Goal: Transaction & Acquisition: Subscribe to service/newsletter

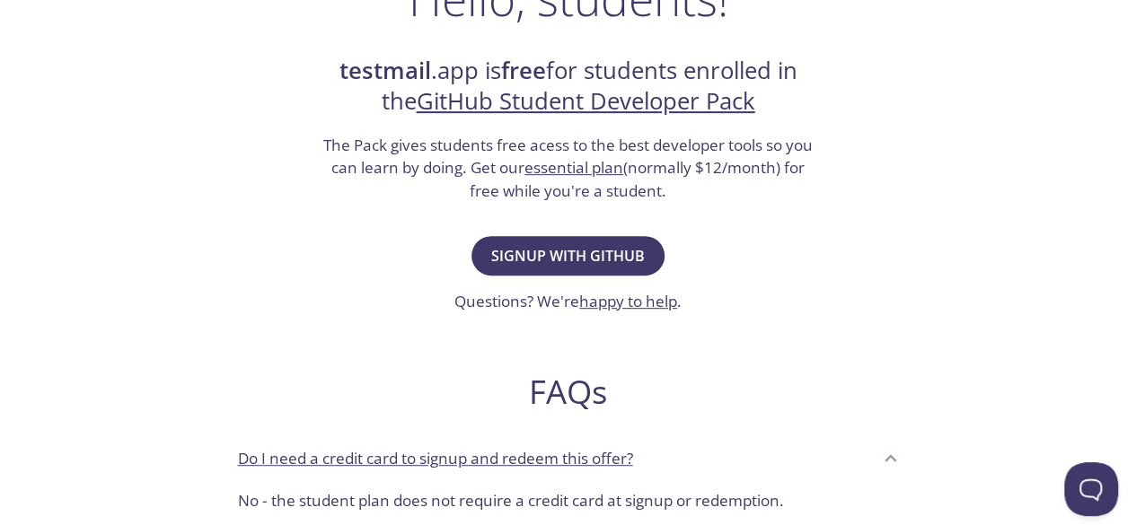
scroll to position [335, 0]
click at [601, 255] on span "Signup with GitHub" at bounding box center [568, 254] width 154 height 25
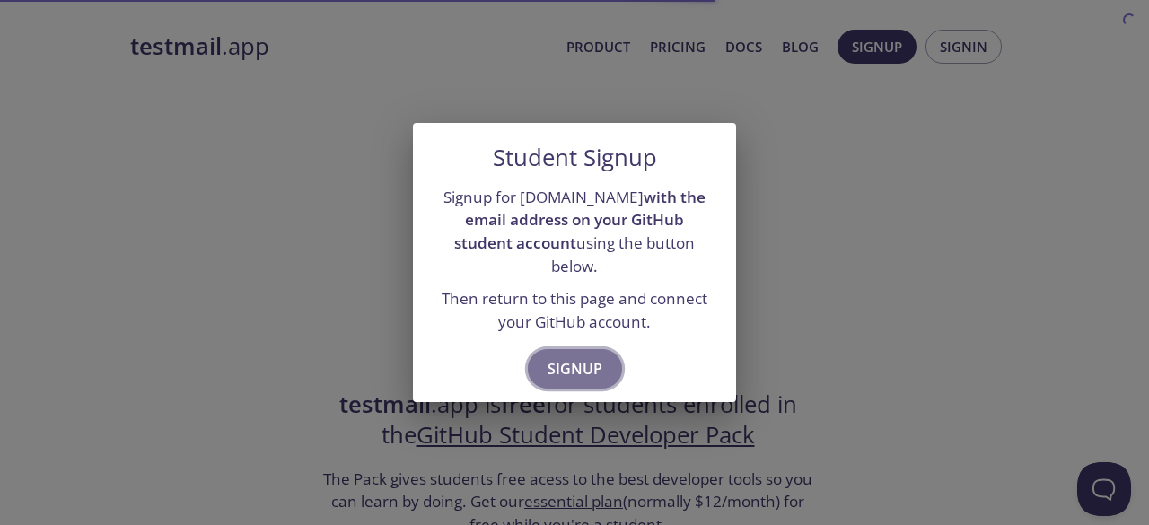
click at [591, 357] on span "Signup" at bounding box center [575, 369] width 55 height 25
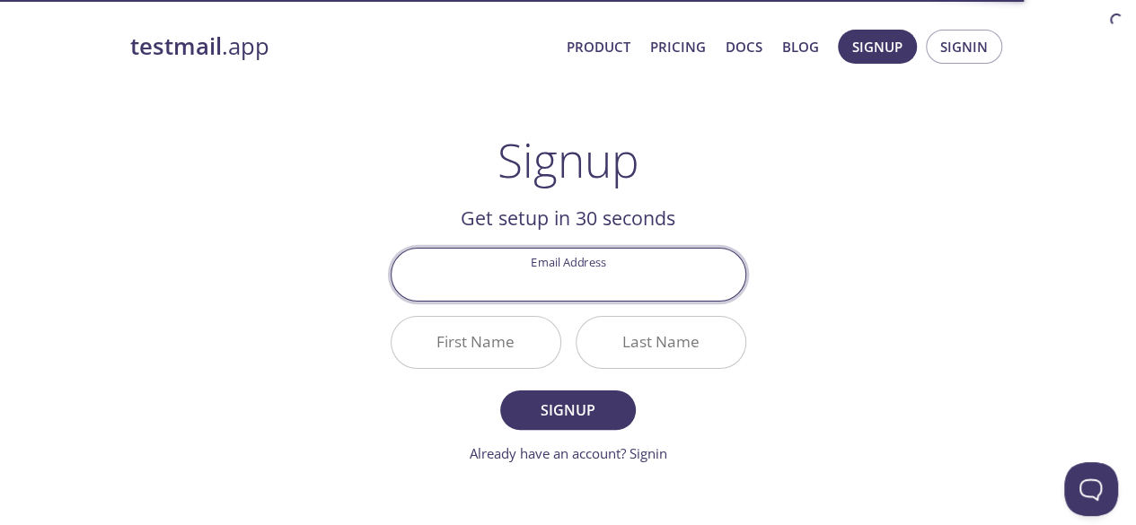
click at [618, 277] on input "Email Address" at bounding box center [569, 274] width 354 height 51
type input "[EMAIL_ADDRESS][DOMAIN_NAME]"
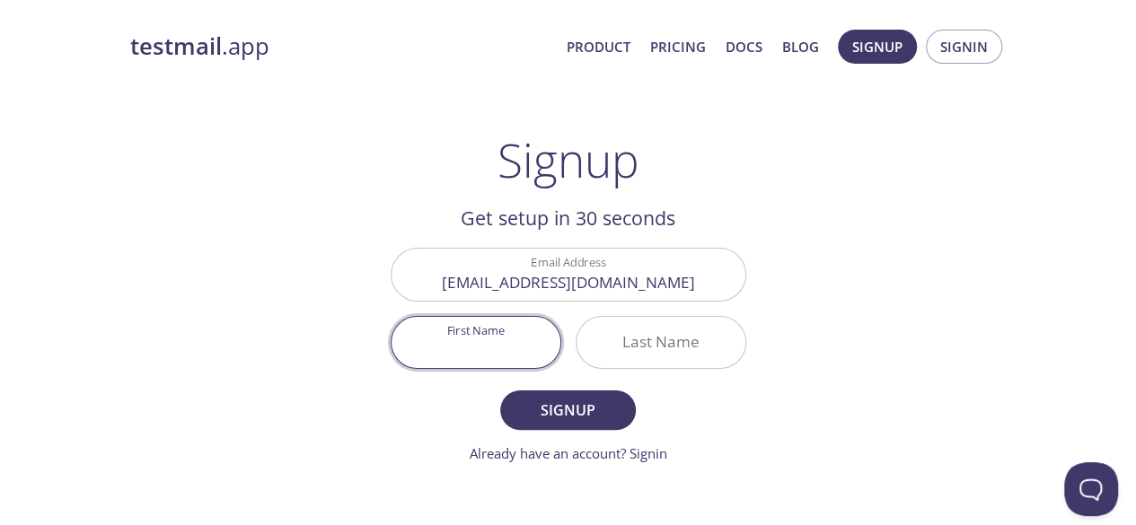
click at [497, 348] on input "First Name" at bounding box center [476, 342] width 169 height 51
type input "Tayyab"
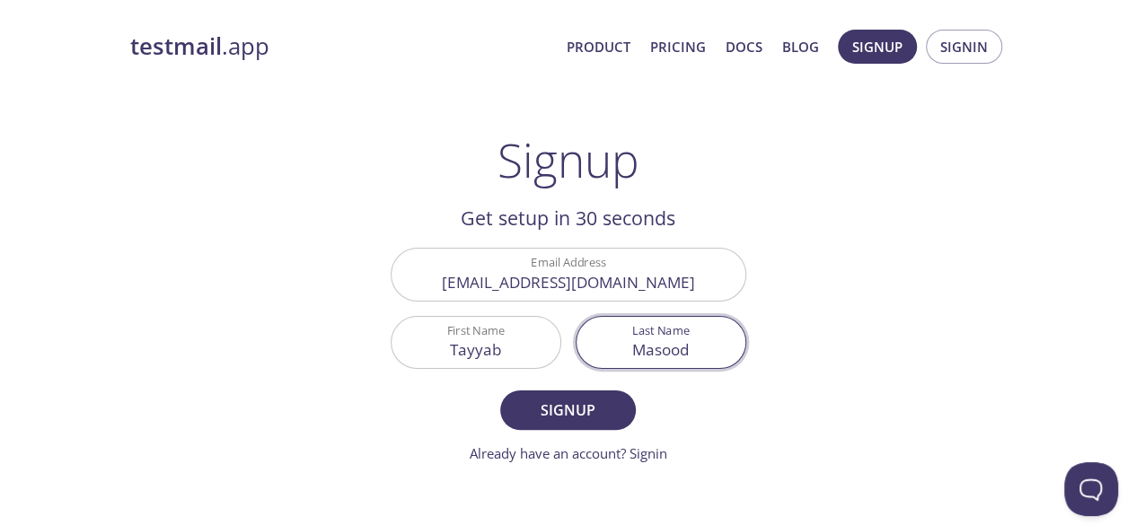
type input "Masood"
click at [500, 391] on button "Signup" at bounding box center [567, 411] width 135 height 40
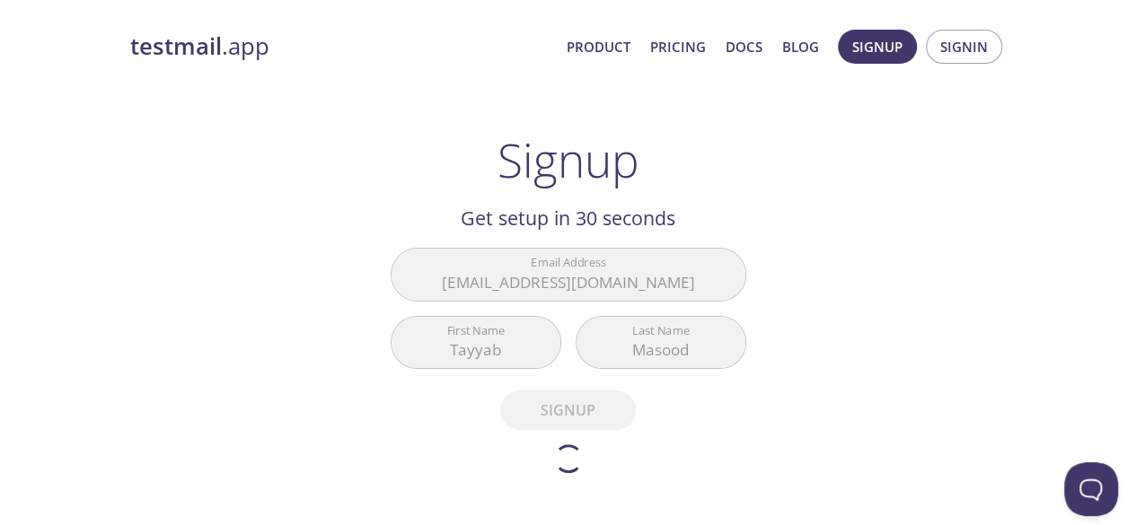
click at [694, 222] on h2 "Get setup in 30 seconds" at bounding box center [569, 218] width 356 height 31
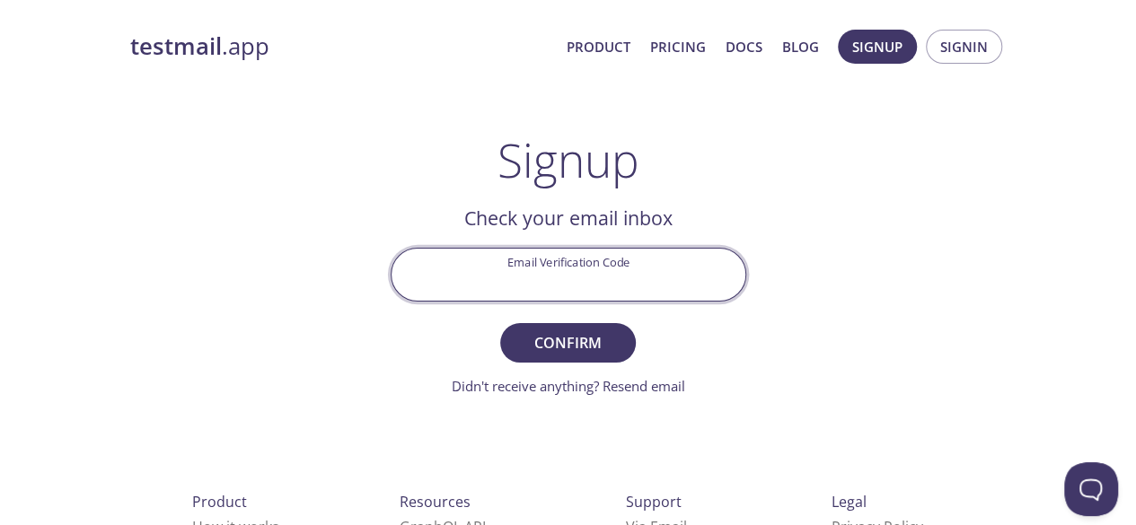
click at [624, 263] on input "Email Verification Code" at bounding box center [569, 274] width 354 height 51
type input "QT2E7DG"
click at [500, 323] on button "Confirm" at bounding box center [567, 343] width 135 height 40
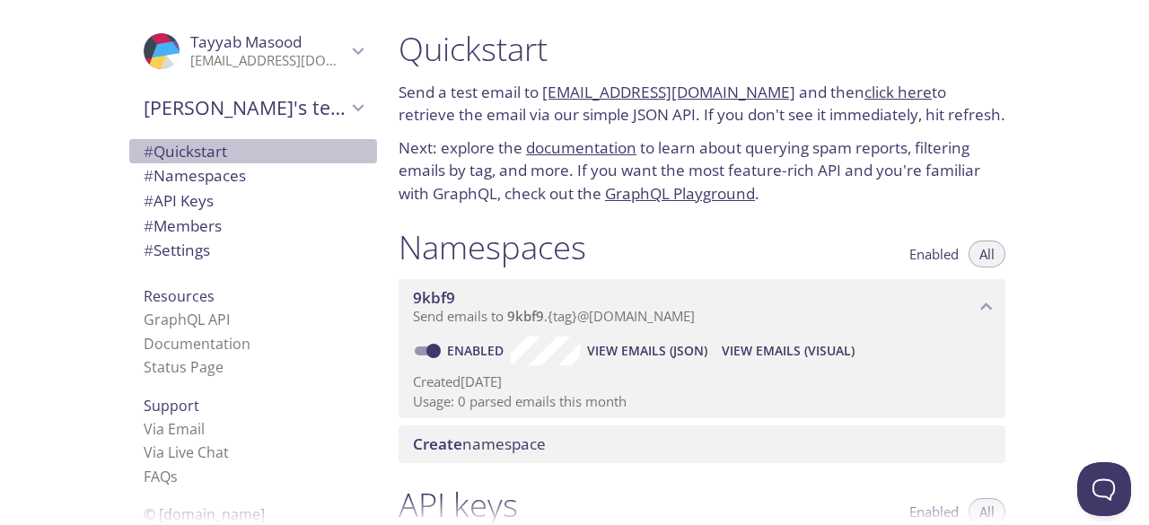
click at [174, 150] on span "# Quickstart" at bounding box center [186, 151] width 84 height 21
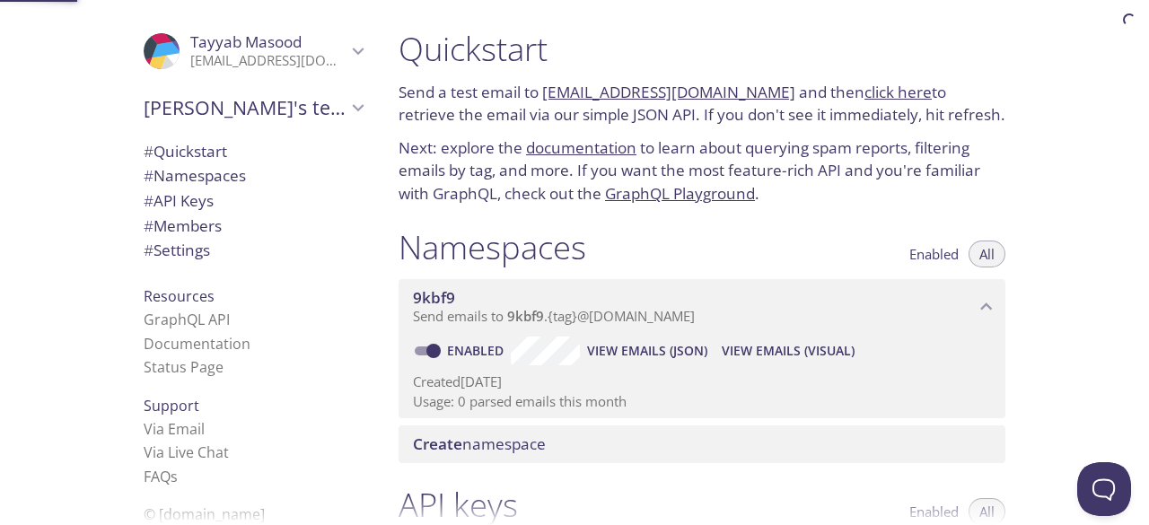
scroll to position [2, 0]
click at [920, 252] on span "Enabled" at bounding box center [934, 252] width 49 height 0
click at [1000, 247] on button "All" at bounding box center [987, 252] width 37 height 27
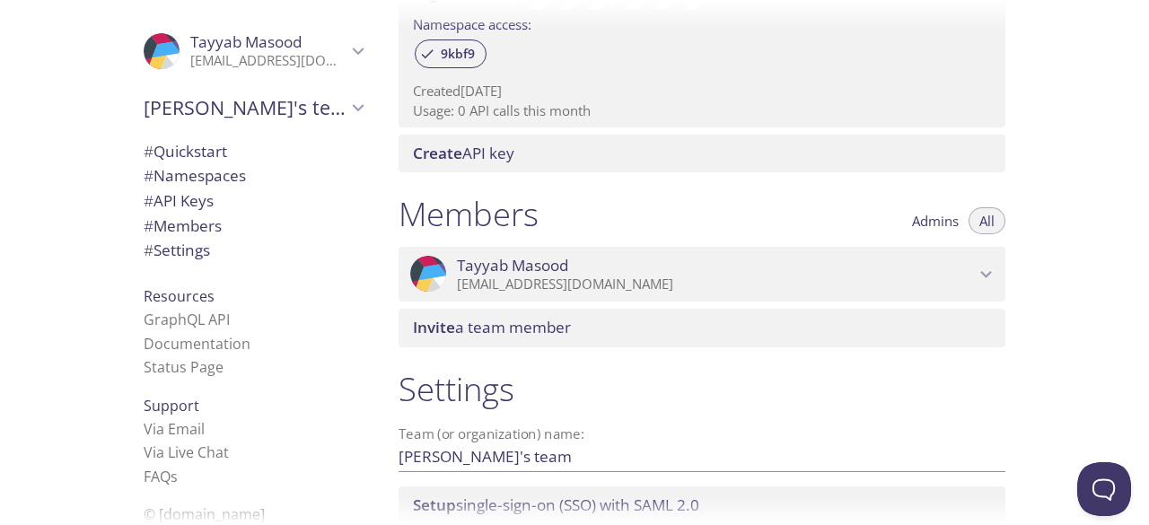
scroll to position [751, 0]
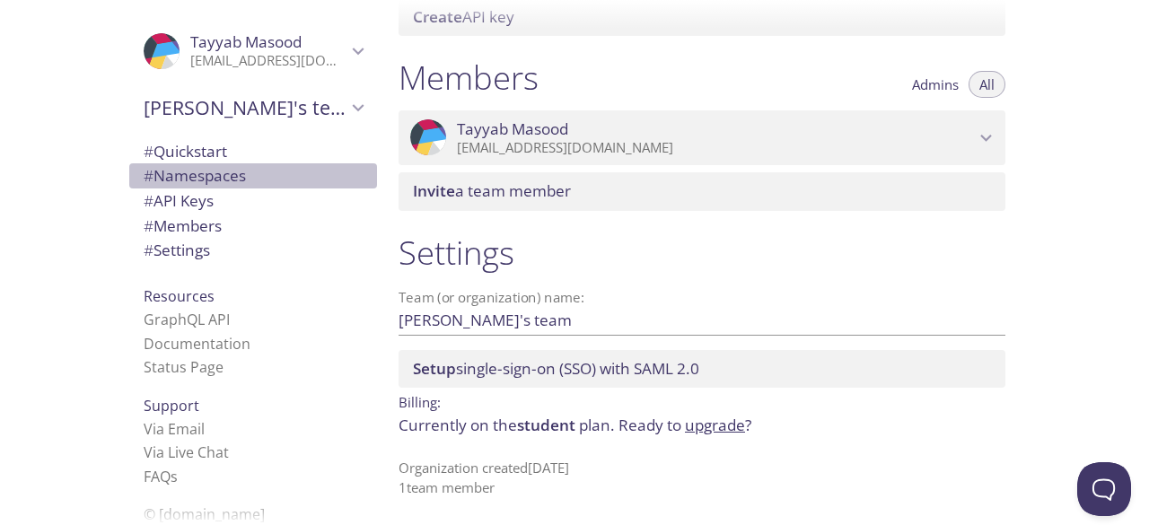
click at [201, 177] on span "# Namespaces" at bounding box center [195, 175] width 102 height 21
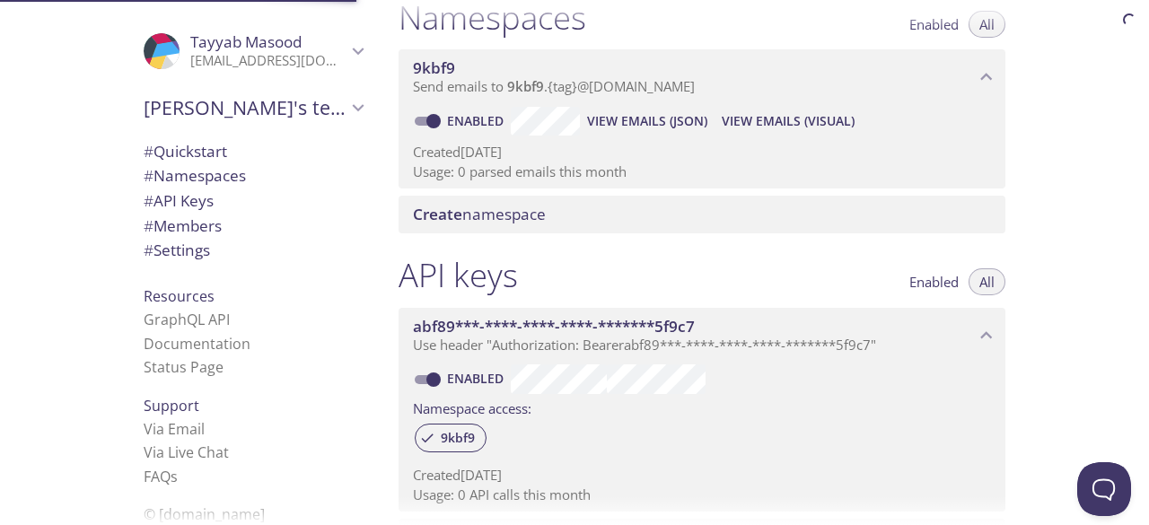
scroll to position [226, 0]
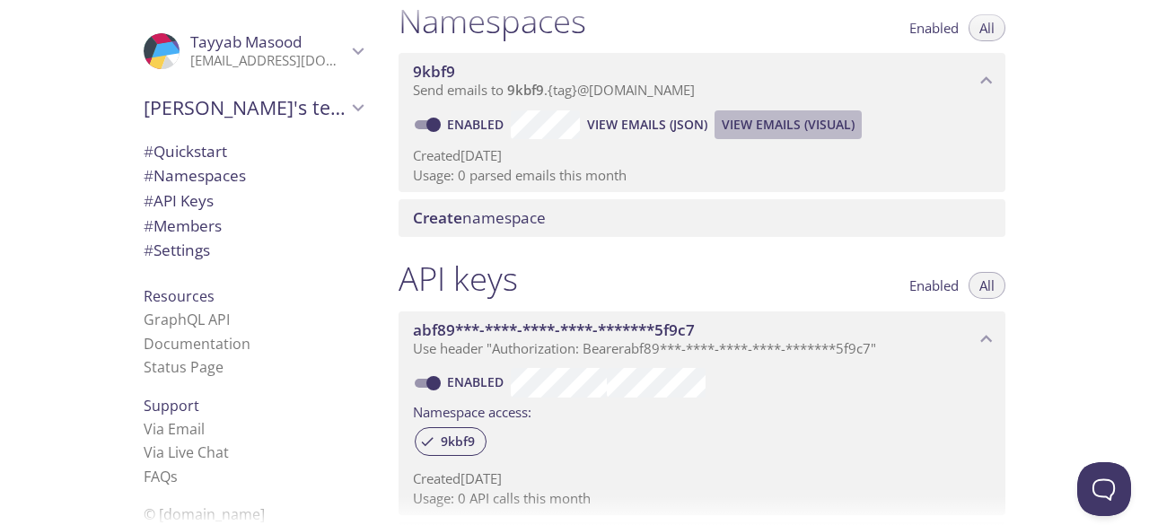
click at [762, 133] on span "View Emails (Visual)" at bounding box center [788, 125] width 133 height 22
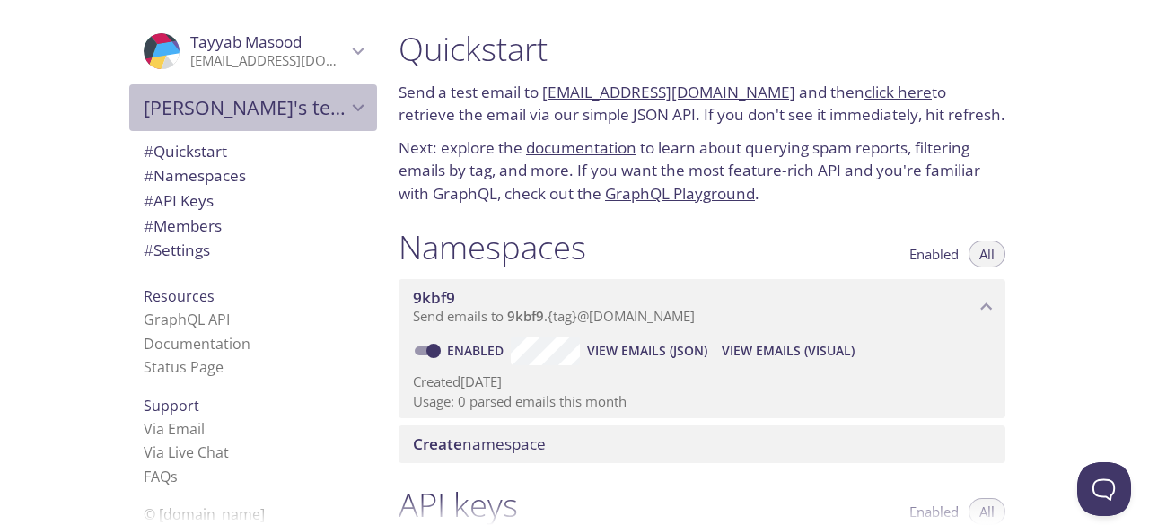
click at [347, 112] on icon "Tayyab's team" at bounding box center [358, 107] width 23 height 23
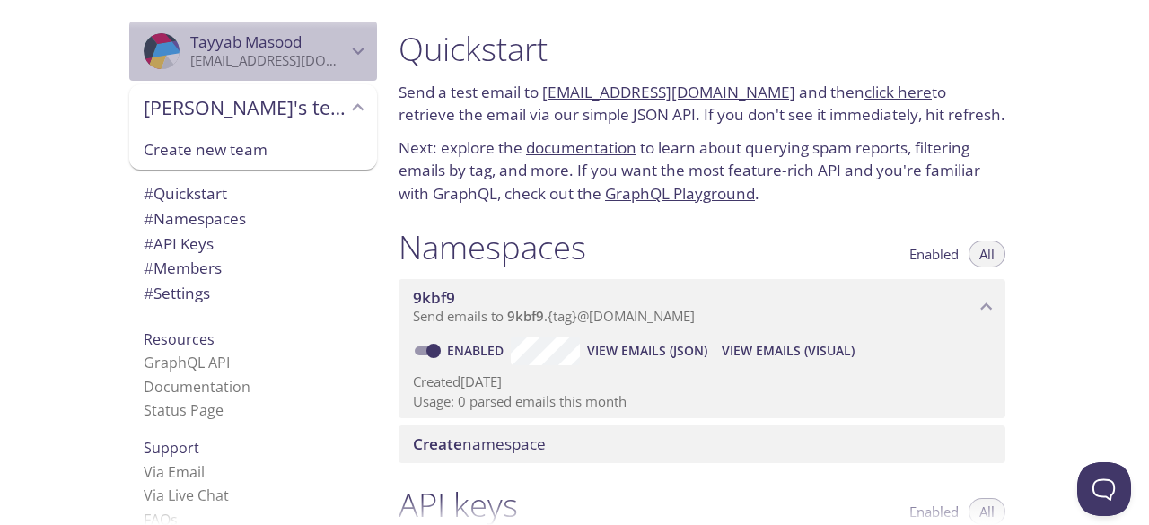
click at [348, 59] on icon "Tayyab Masood" at bounding box center [358, 51] width 23 height 23
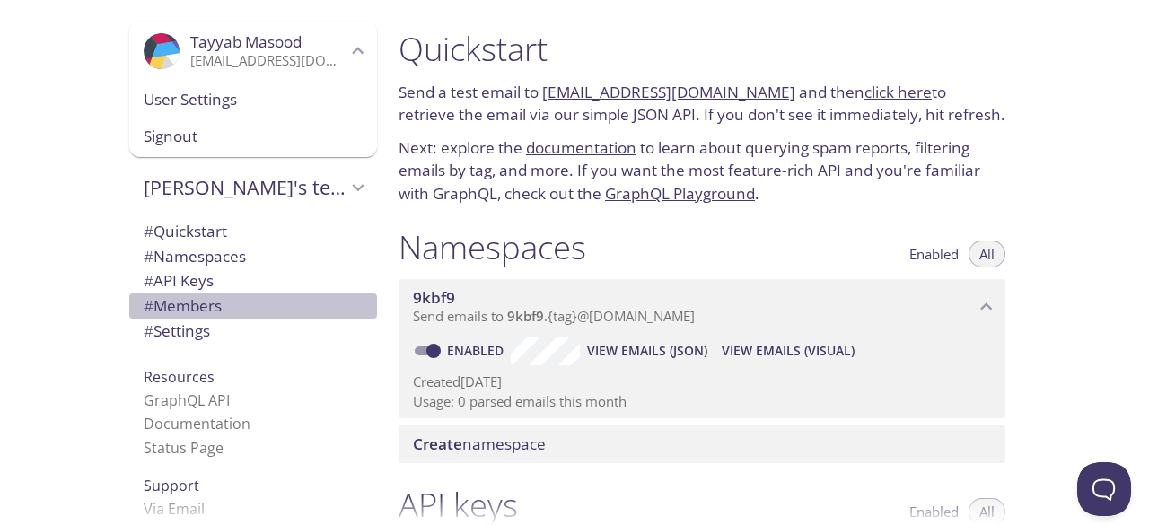
click at [212, 310] on span "# Members" at bounding box center [183, 305] width 78 height 21
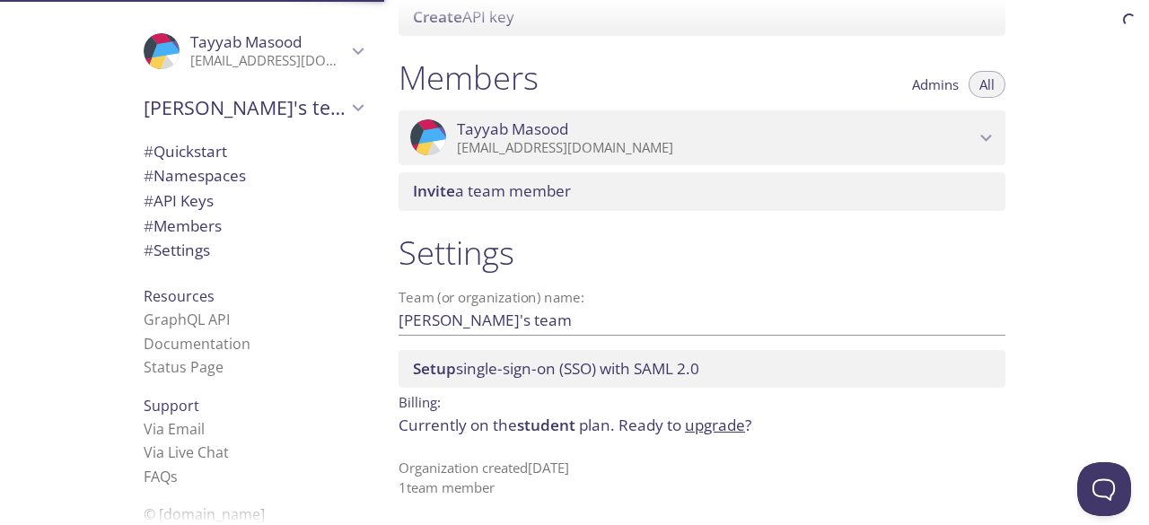
scroll to position [751, 0]
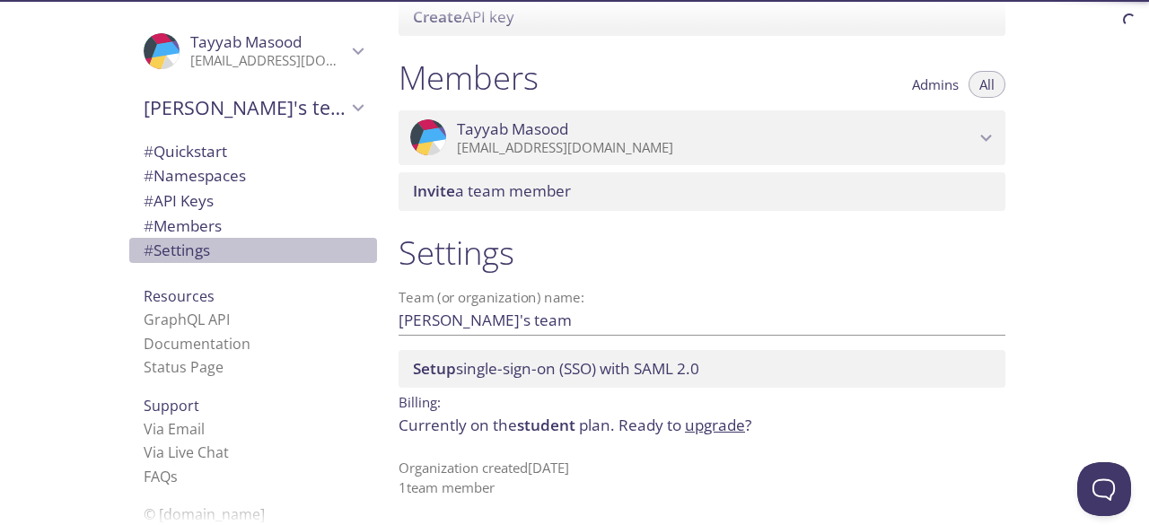
click at [229, 249] on span "# Settings" at bounding box center [253, 250] width 219 height 23
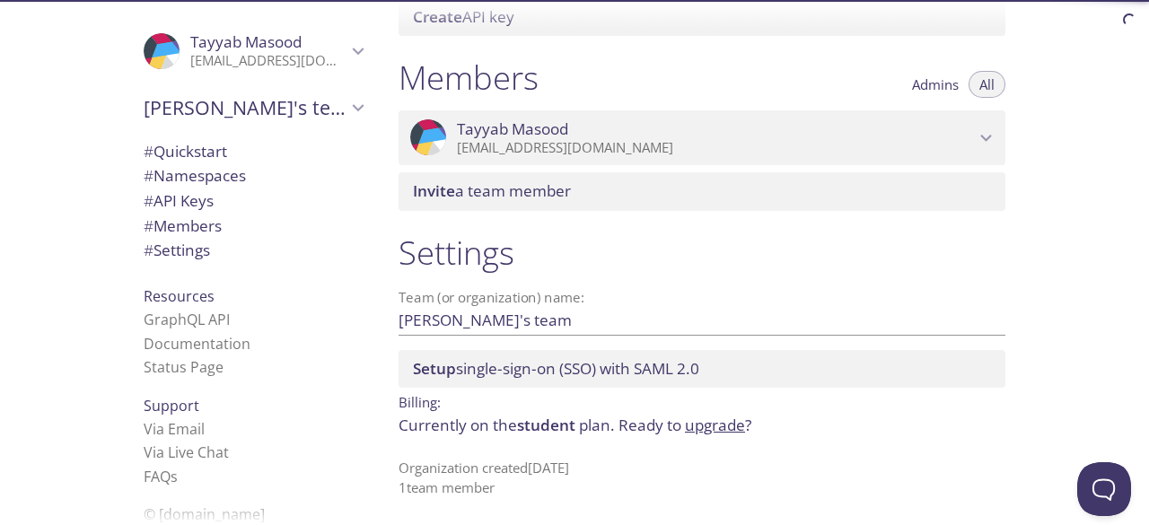
scroll to position [8, 0]
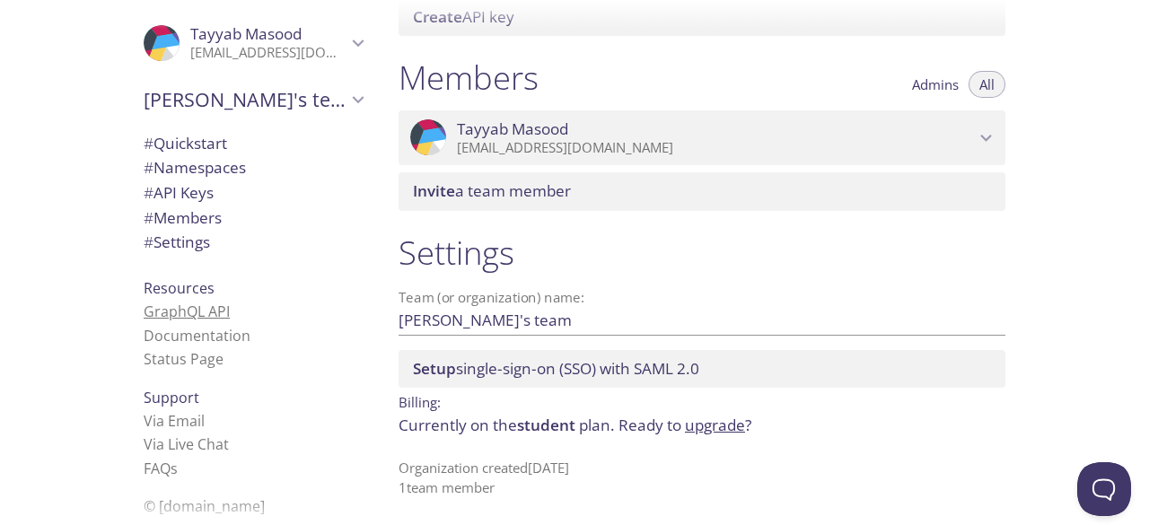
click at [194, 313] on link "GraphQL API" at bounding box center [187, 312] width 86 height 20
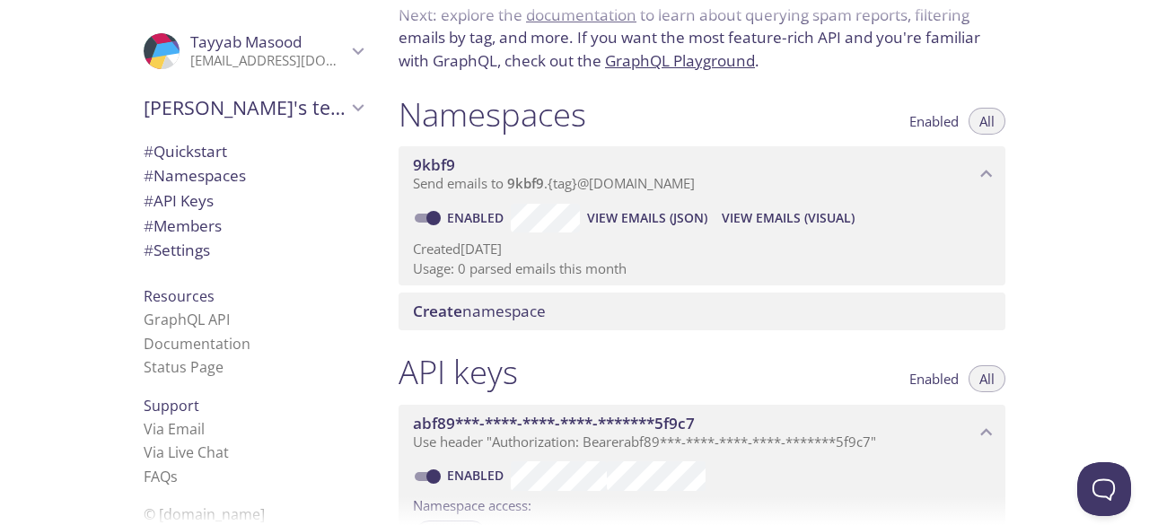
scroll to position [0, 0]
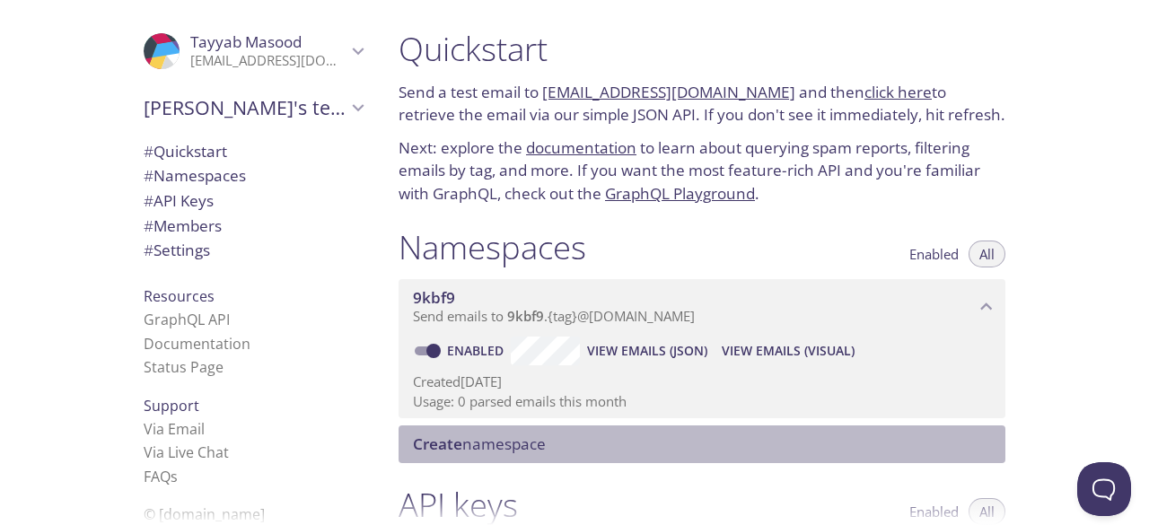
click at [454, 446] on span "Create" at bounding box center [437, 444] width 49 height 21
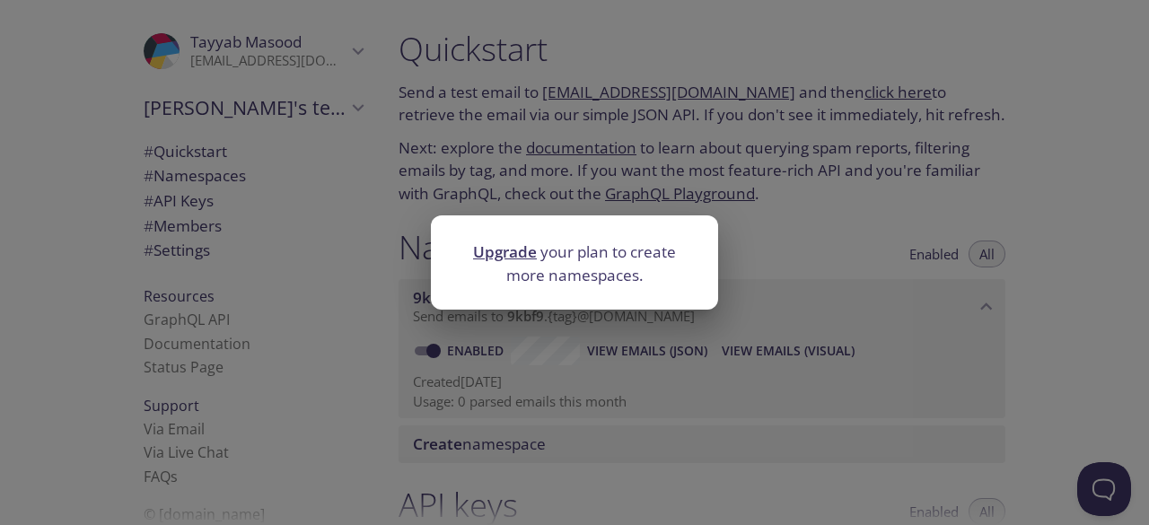
click at [747, 170] on div "Upgrade your plan to create more namespaces." at bounding box center [574, 262] width 1149 height 525
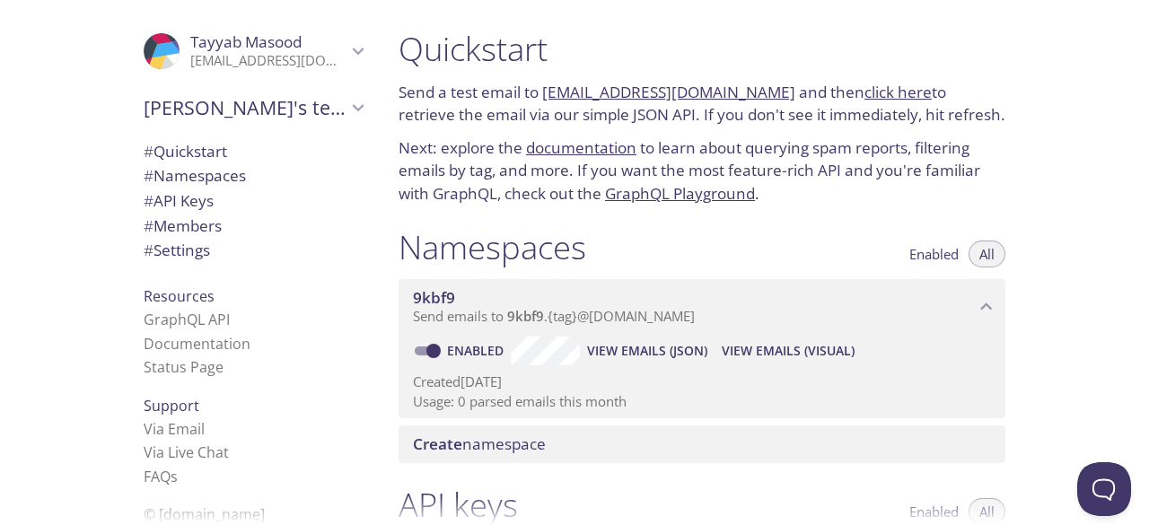
click at [603, 92] on link "9kbf9.test@inbox.testmail.app" at bounding box center [668, 92] width 253 height 21
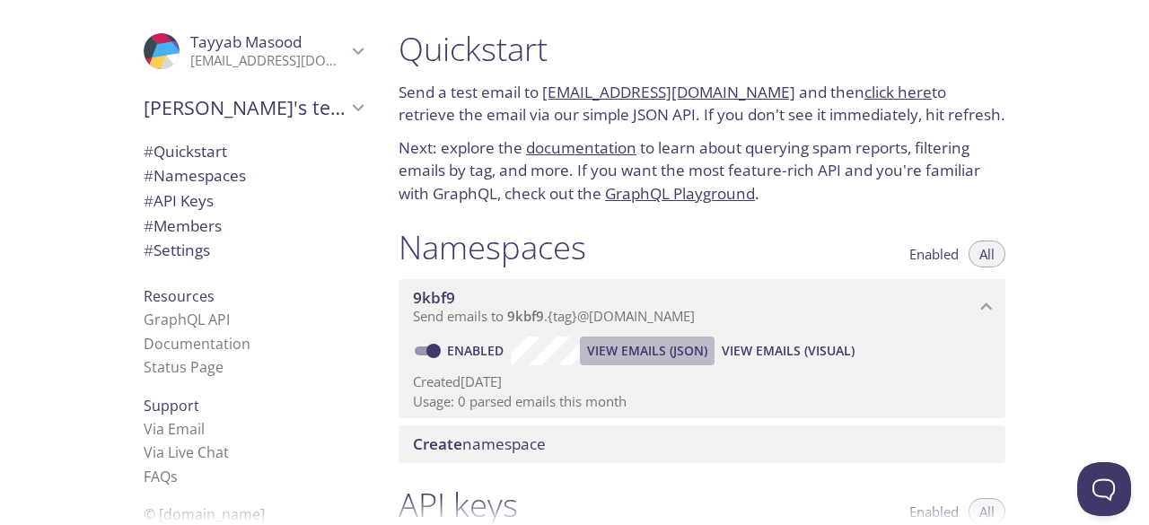
click at [665, 353] on span "View Emails (JSON)" at bounding box center [647, 351] width 120 height 22
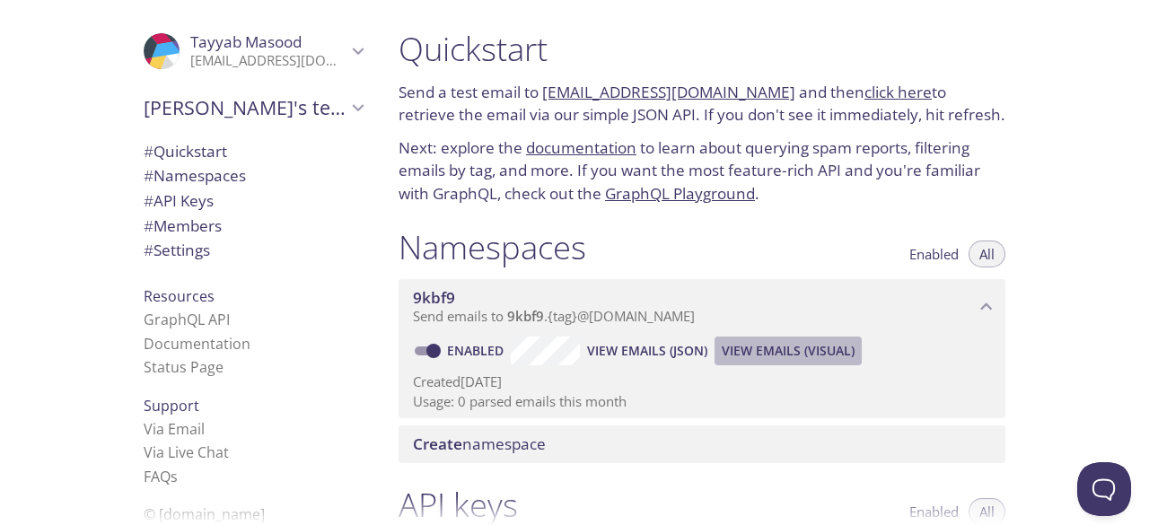
click at [779, 358] on span "View Emails (Visual)" at bounding box center [788, 351] width 133 height 22
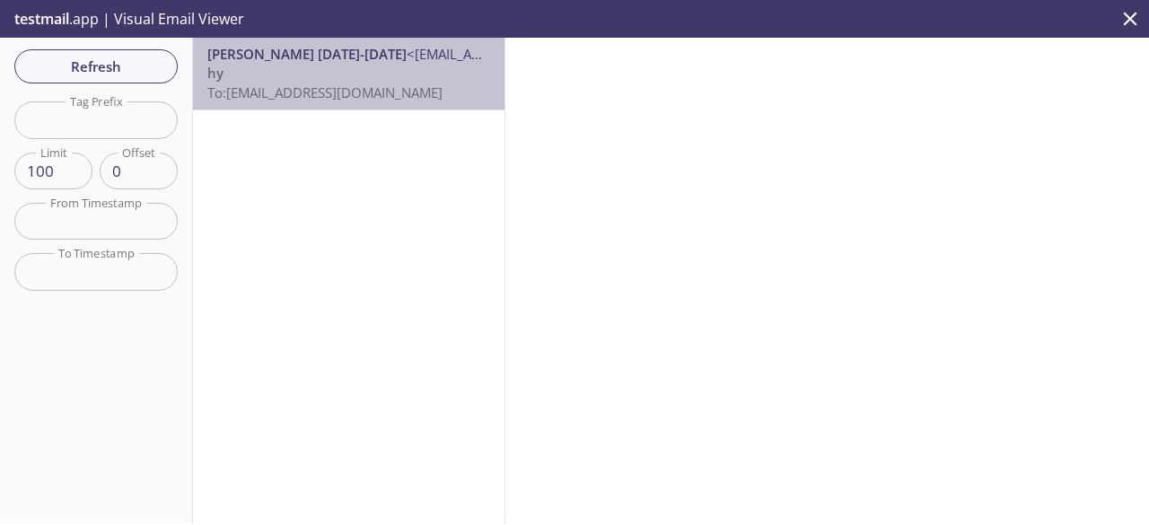
click at [408, 94] on span "To: 9kbf9.test@inbox.testmail.app" at bounding box center [324, 93] width 235 height 18
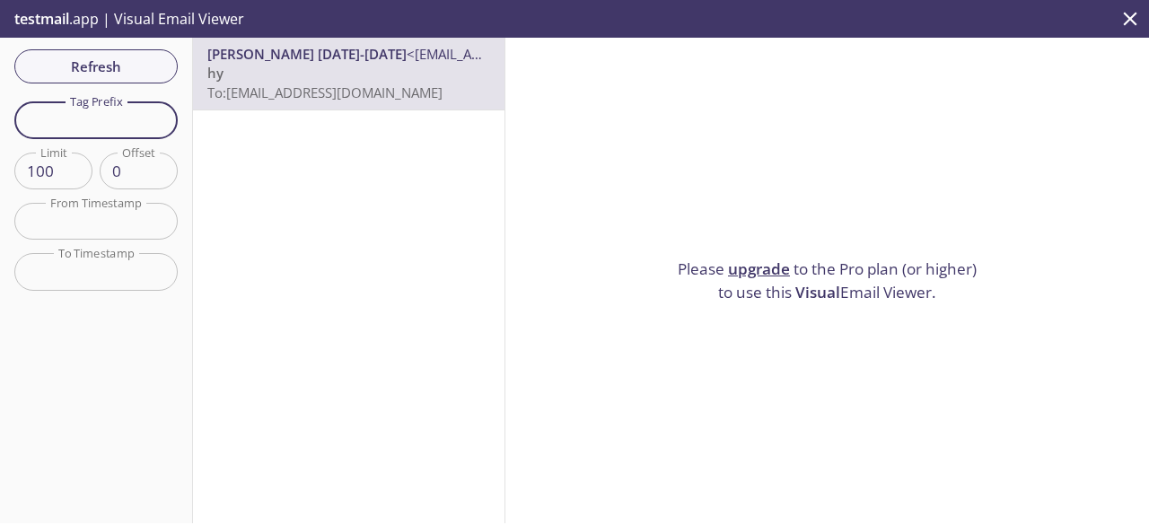
click at [70, 134] on input "text" at bounding box center [95, 119] width 163 height 37
type input "hy"
click at [119, 172] on input "0" at bounding box center [139, 171] width 78 height 37
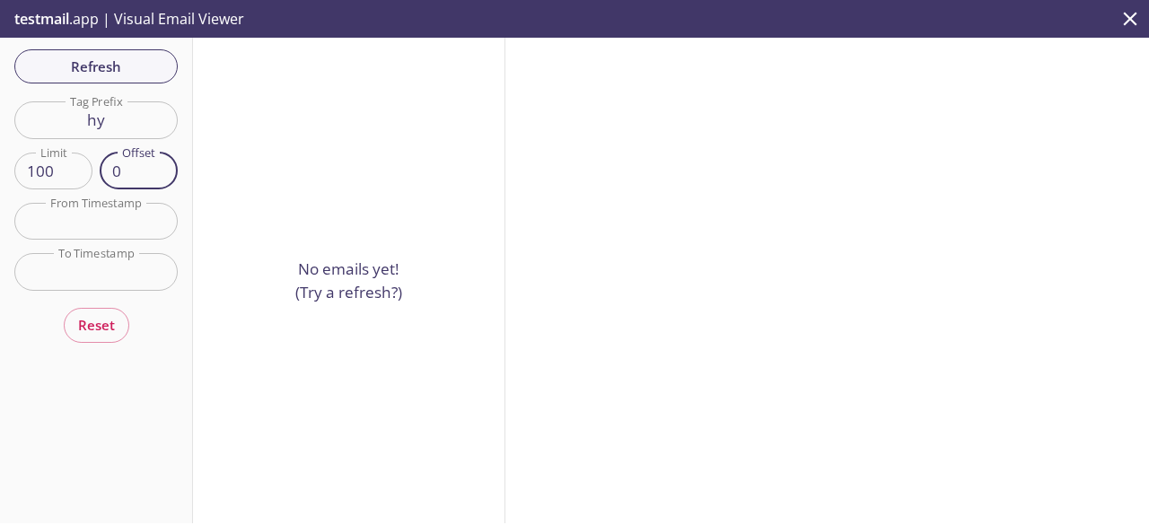
click at [126, 173] on input "0" at bounding box center [139, 171] width 78 height 37
type input "2"
click at [108, 225] on input "text" at bounding box center [95, 221] width 163 height 37
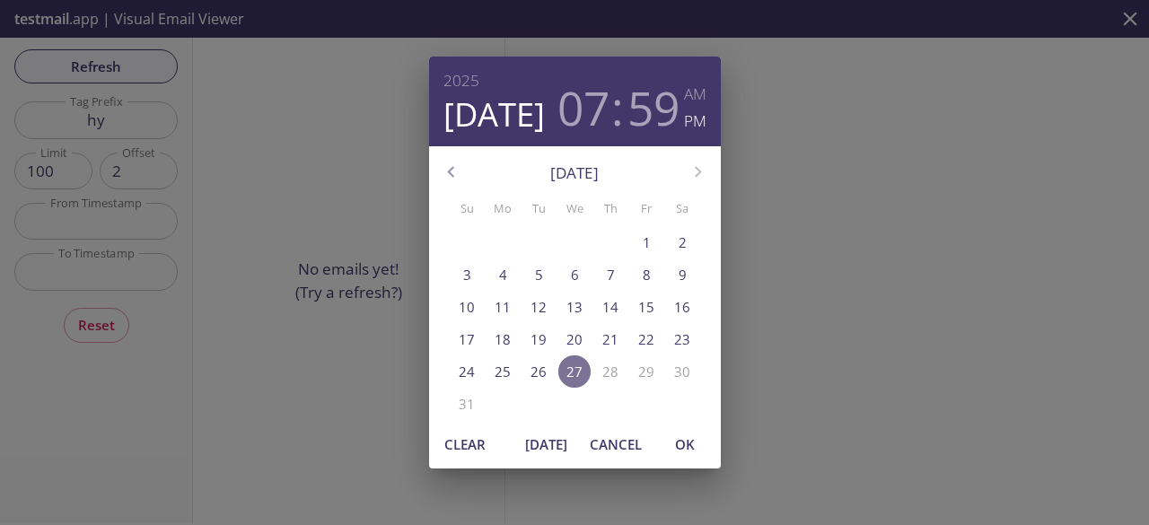
click at [573, 377] on p "27" at bounding box center [575, 372] width 16 height 19
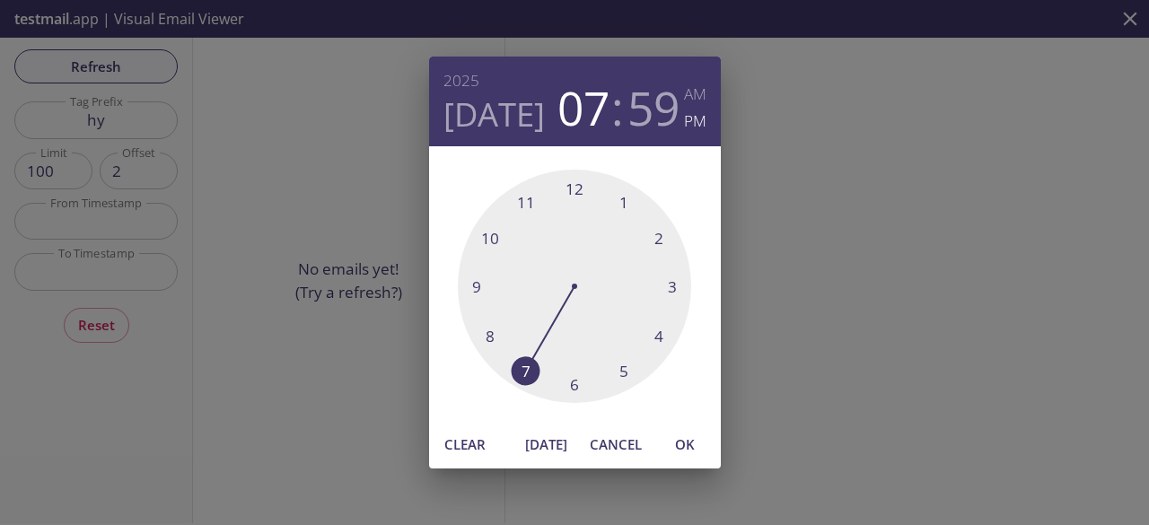
click at [496, 331] on div at bounding box center [574, 286] width 233 height 233
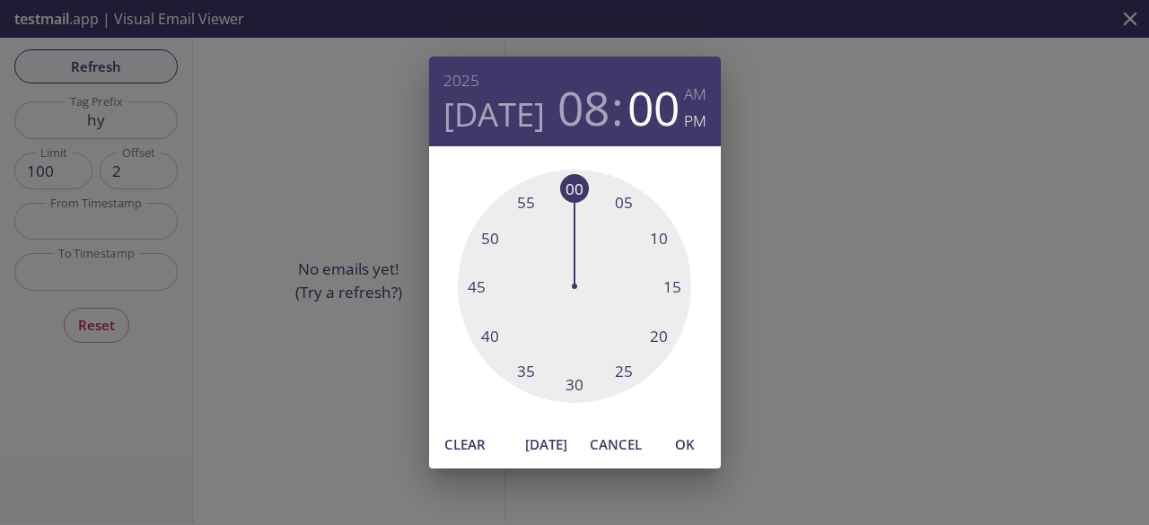
click at [575, 193] on div at bounding box center [574, 286] width 233 height 233
click at [686, 441] on span "OK" at bounding box center [685, 444] width 43 height 23
type input "27 Aug 25 8:00 pm"
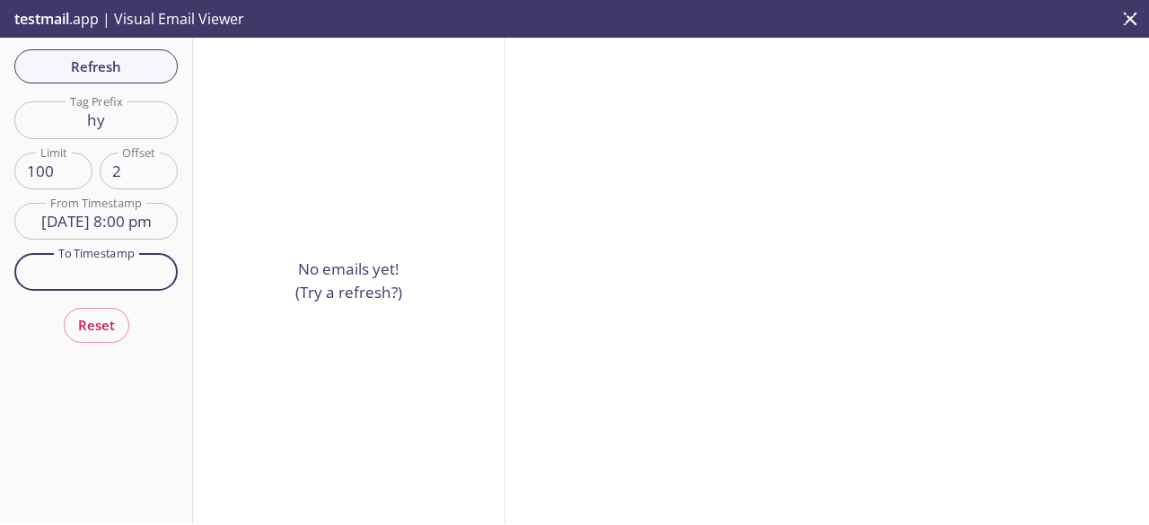
click at [137, 286] on input "text" at bounding box center [95, 271] width 163 height 37
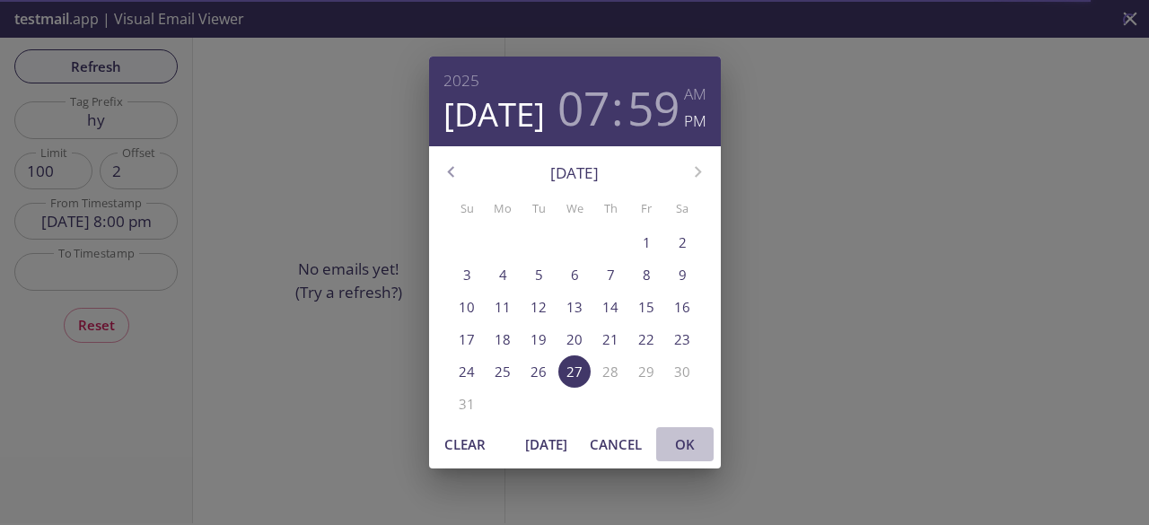
click at [682, 439] on span "OK" at bounding box center [685, 444] width 43 height 23
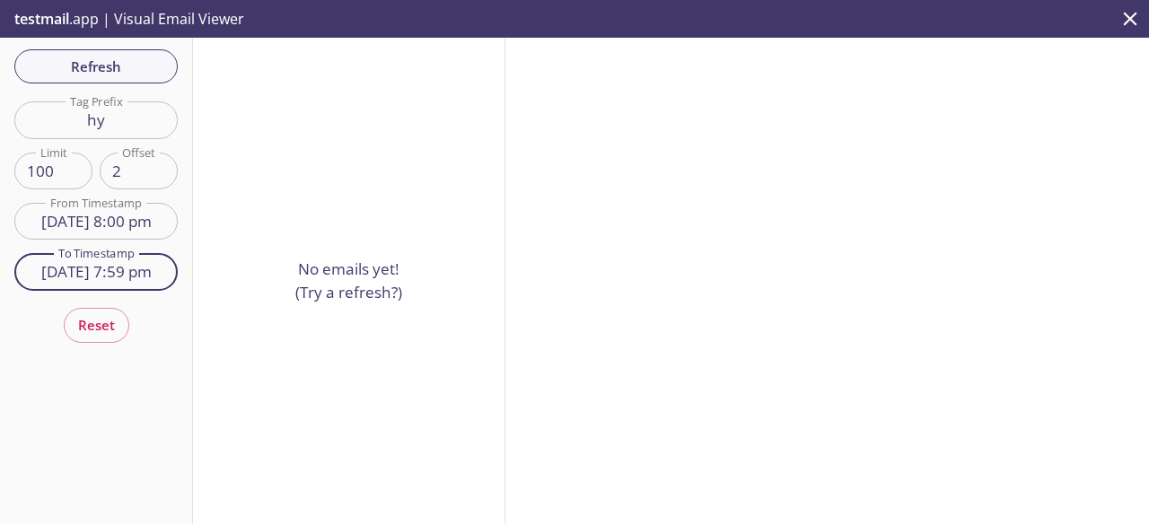
click at [114, 280] on input "27 Aug 25 7:59 pm" at bounding box center [95, 271] width 163 height 37
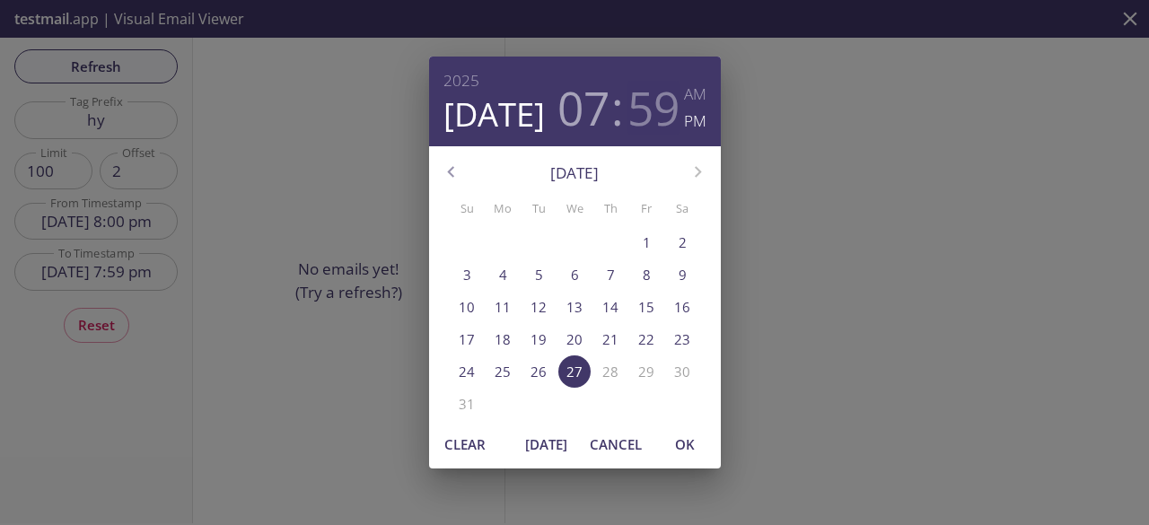
click at [645, 120] on h3 "59" at bounding box center [654, 108] width 52 height 54
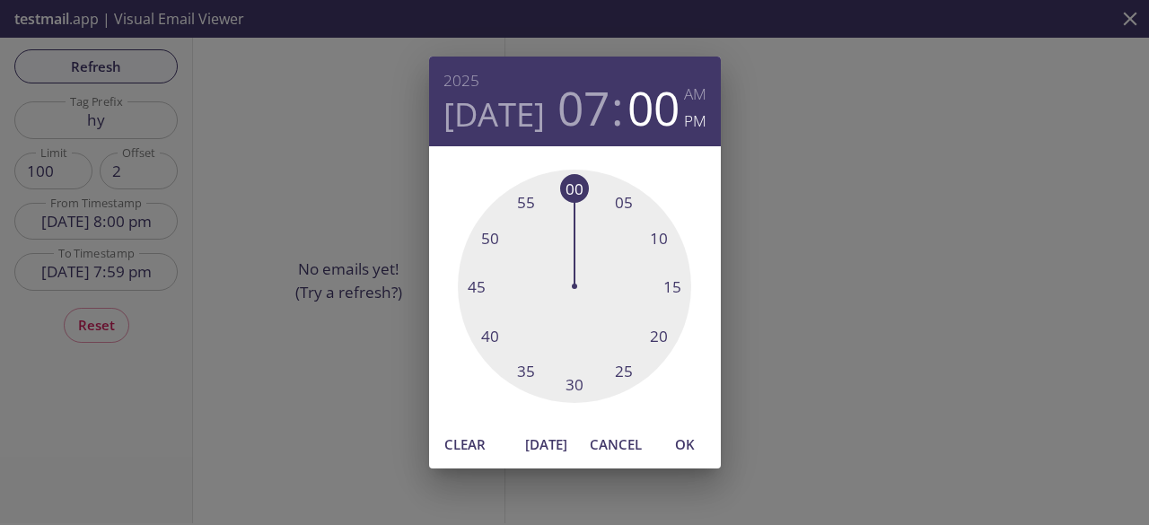
drag, startPoint x: 559, startPoint y: 187, endPoint x: 569, endPoint y: 187, distance: 10.8
click at [569, 187] on div at bounding box center [574, 286] width 233 height 233
click at [594, 103] on h3 "07" at bounding box center [584, 108] width 52 height 54
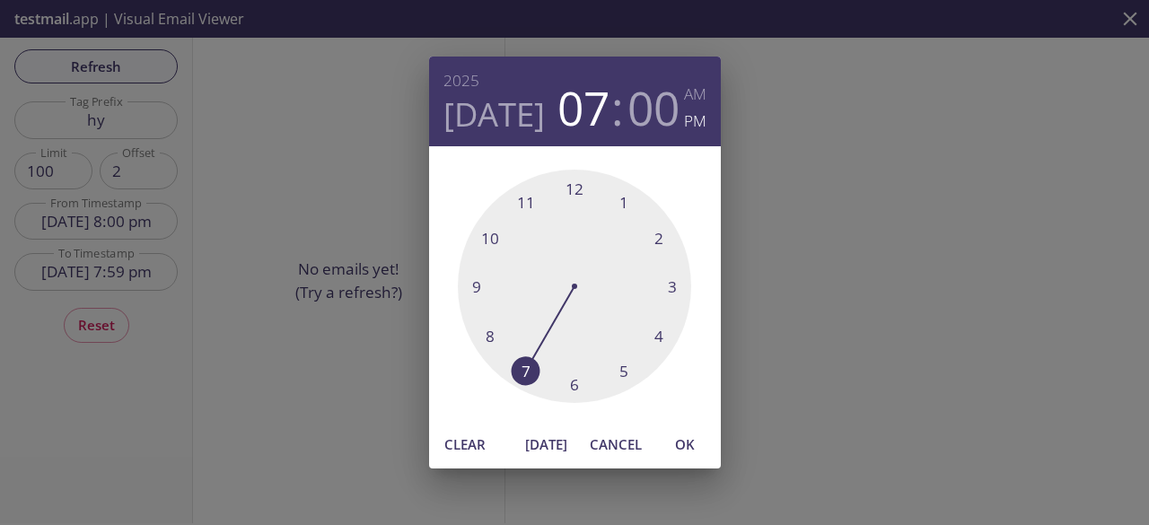
click at [487, 328] on div at bounding box center [574, 286] width 233 height 233
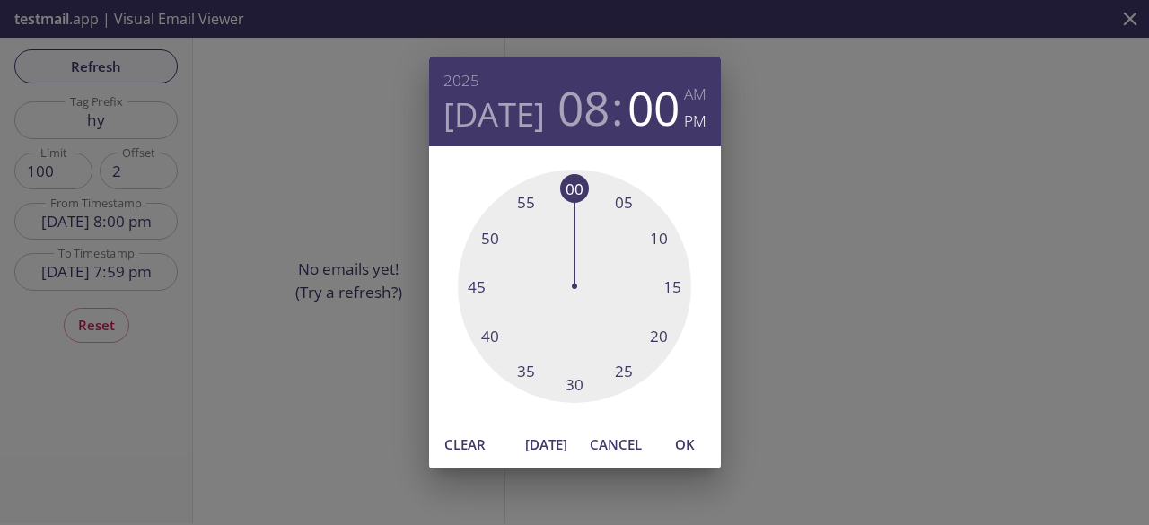
click at [591, 190] on div at bounding box center [574, 286] width 233 height 233
click at [691, 444] on span "OK" at bounding box center [685, 444] width 43 height 23
type input "27 Aug 25 8:02 pm"
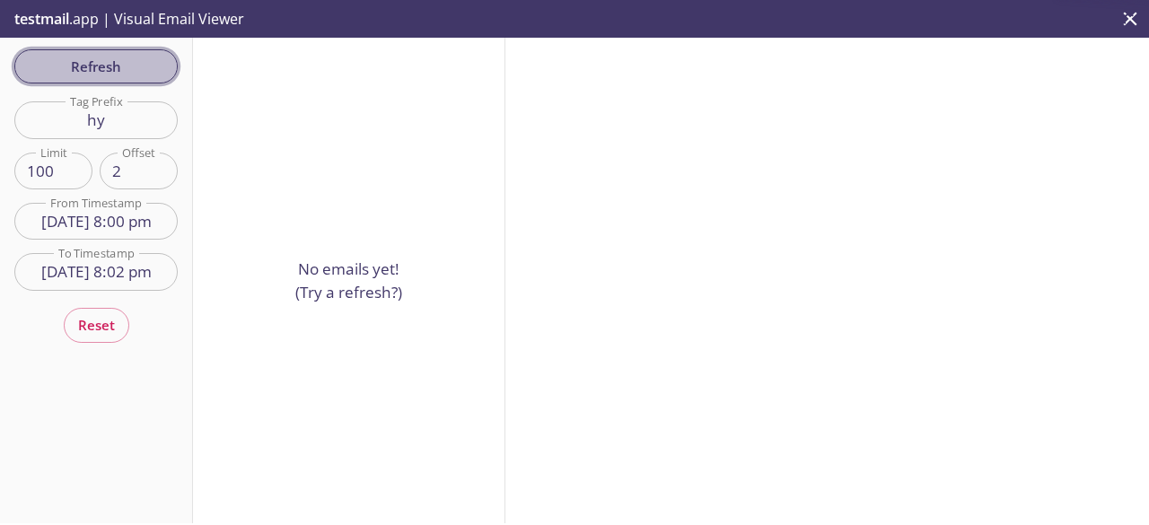
click at [141, 70] on span "Refresh" at bounding box center [96, 66] width 135 height 23
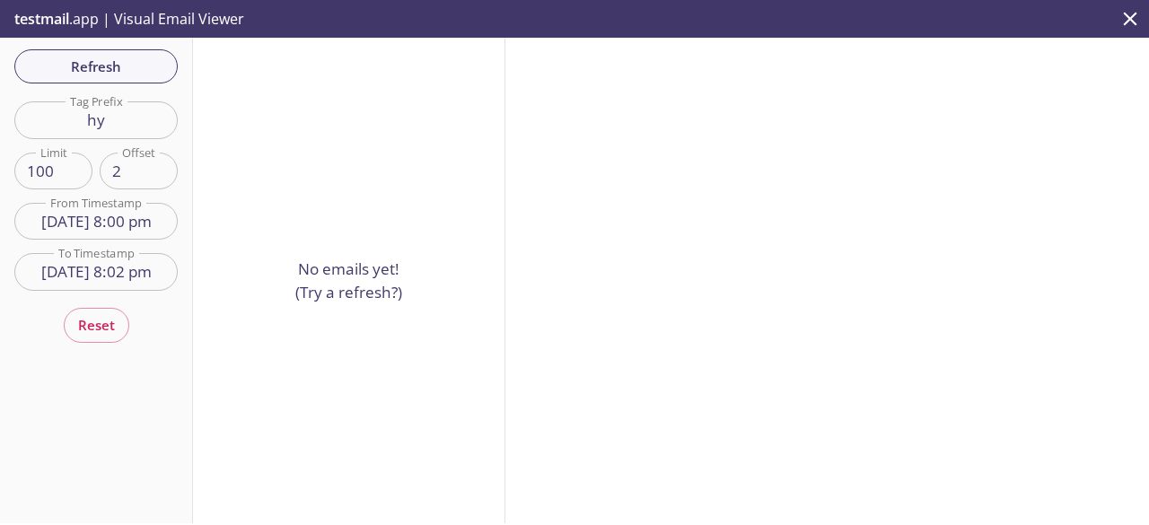
click at [489, 243] on div "No emails yet! (Try a refresh?)" at bounding box center [349, 281] width 313 height 486
